Goal: Task Accomplishment & Management: Complete application form

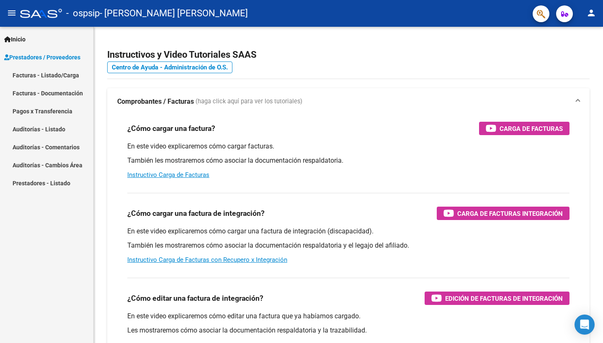
click at [47, 79] on link "Facturas - Listado/Carga" at bounding box center [46, 75] width 93 height 18
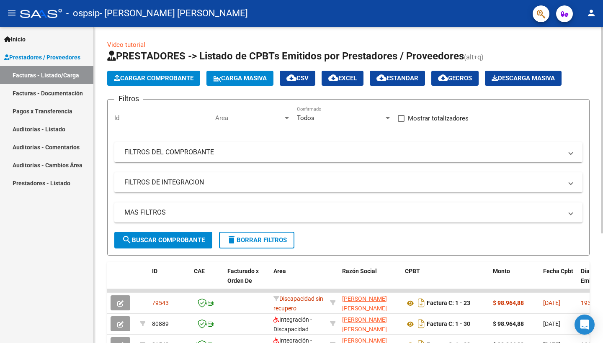
click at [170, 78] on span "Cargar Comprobante" at bounding box center [154, 79] width 80 height 8
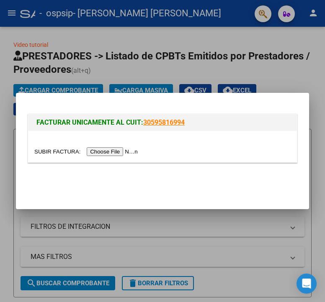
click at [101, 150] on input "file" at bounding box center [87, 151] width 106 height 9
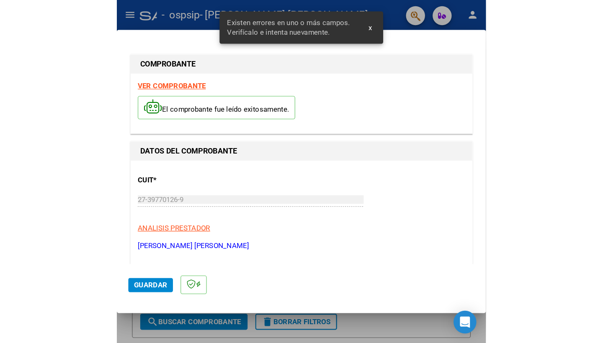
scroll to position [176, 0]
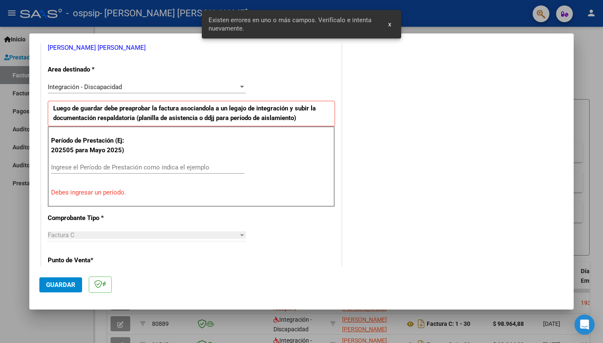
click at [181, 168] on input "Ingrese el Período de Prestación como indica el ejemplo" at bounding box center [147, 168] width 193 height 8
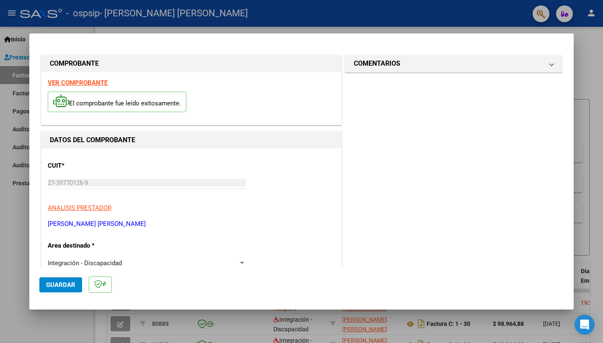
scroll to position [0, 0]
type input "202509"
click at [500, 61] on mat-panel-title "COMENTARIOS" at bounding box center [448, 64] width 189 height 10
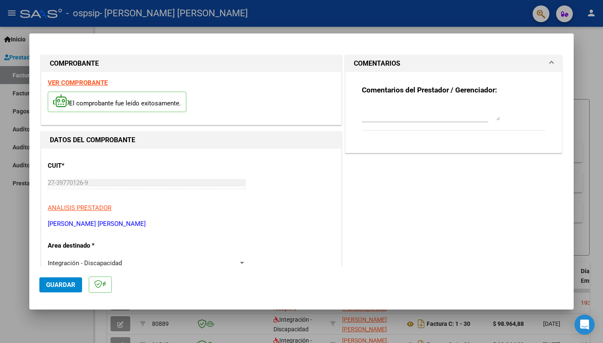
click at [480, 107] on textarea at bounding box center [431, 112] width 138 height 17
click at [57, 281] on button "Guardar" at bounding box center [60, 285] width 43 height 15
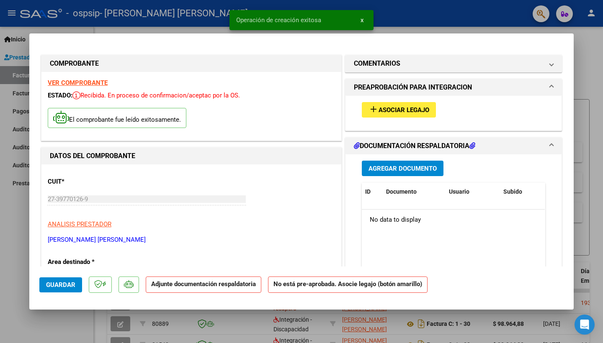
click at [410, 104] on button "add Asociar Legajo" at bounding box center [399, 109] width 74 height 15
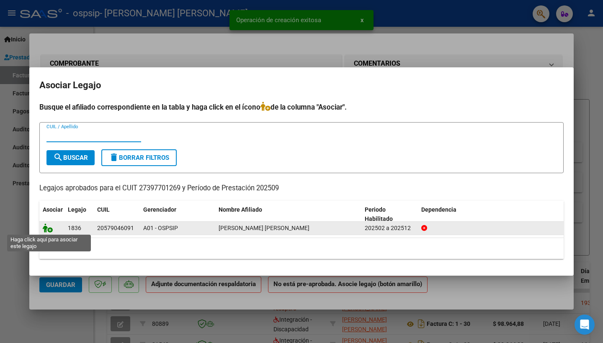
click at [49, 232] on icon at bounding box center [48, 228] width 10 height 9
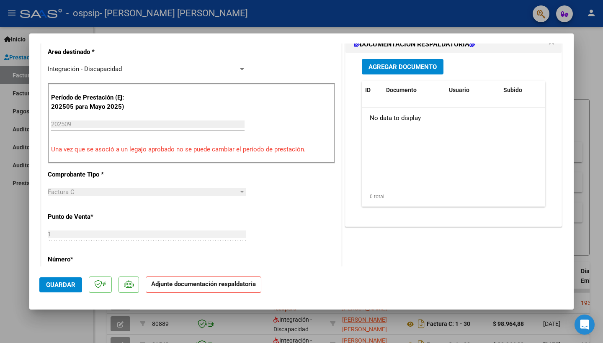
scroll to position [216, 0]
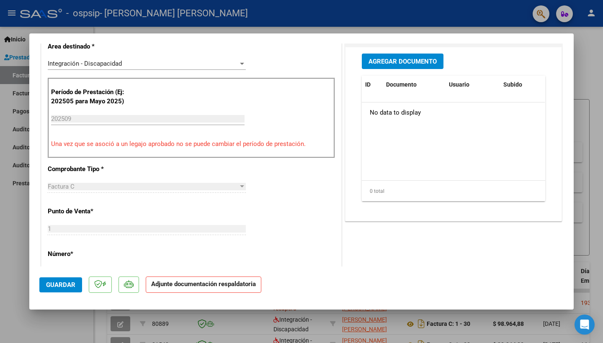
click at [414, 62] on span "Agregar Documento" at bounding box center [403, 62] width 68 height 8
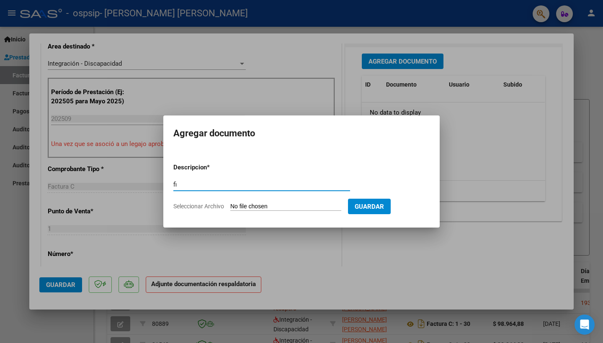
type input "f"
type input "asistencia"
click at [273, 209] on input "Seleccionar Archivo" at bounding box center [285, 207] width 111 height 8
type input "C:\fakepath\[PERSON_NAME].pdf"
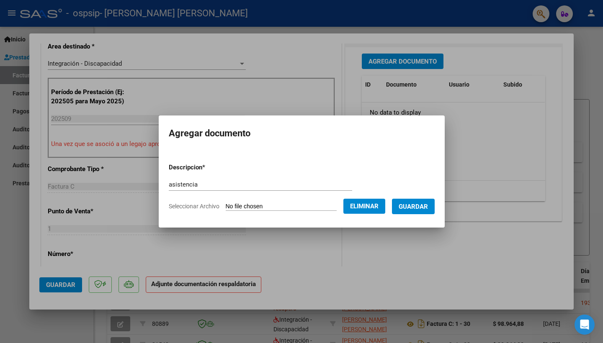
click at [423, 208] on span "Guardar" at bounding box center [413, 207] width 29 height 8
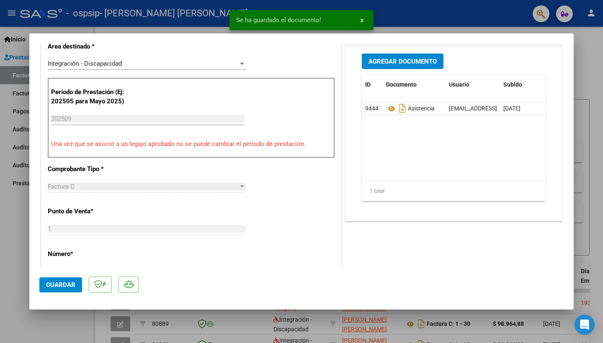
click at [55, 285] on span "Guardar" at bounding box center [60, 285] width 29 height 8
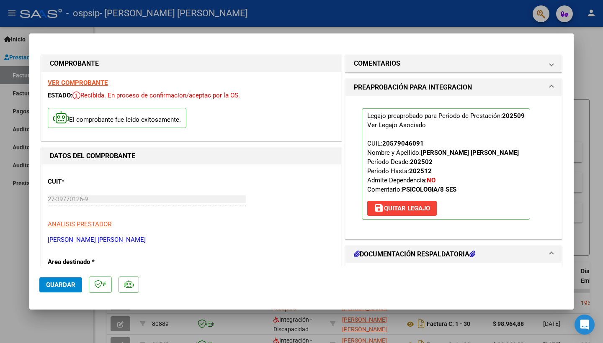
scroll to position [0, 0]
click at [0, 236] on div at bounding box center [301, 171] width 603 height 343
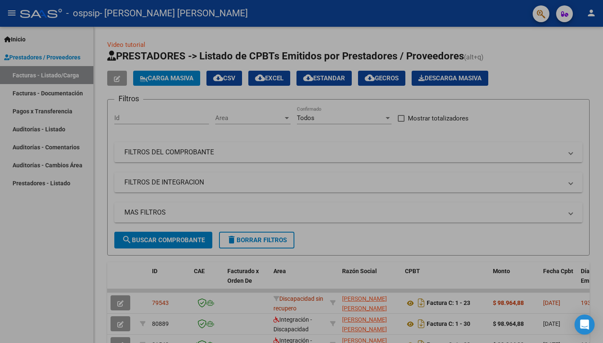
type input "$ 0,00"
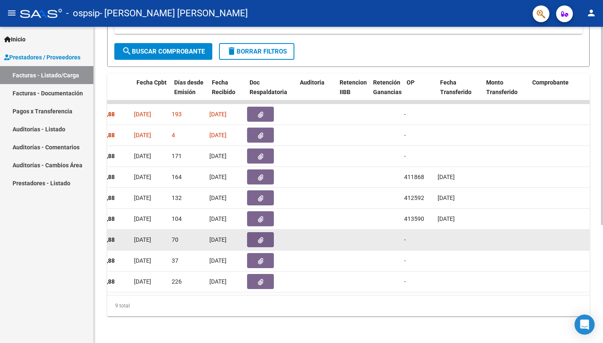
scroll to position [0, 411]
